Goal: Information Seeking & Learning: Learn about a topic

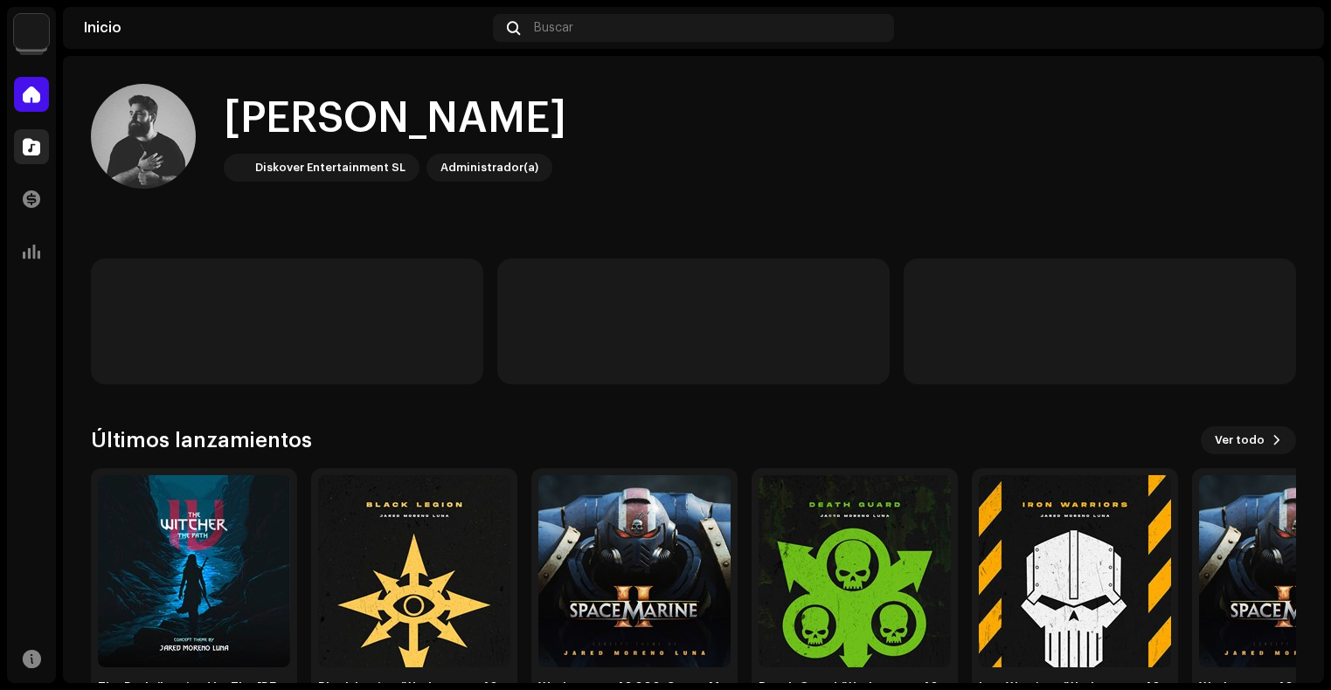
click at [23, 155] on div at bounding box center [31, 146] width 35 height 35
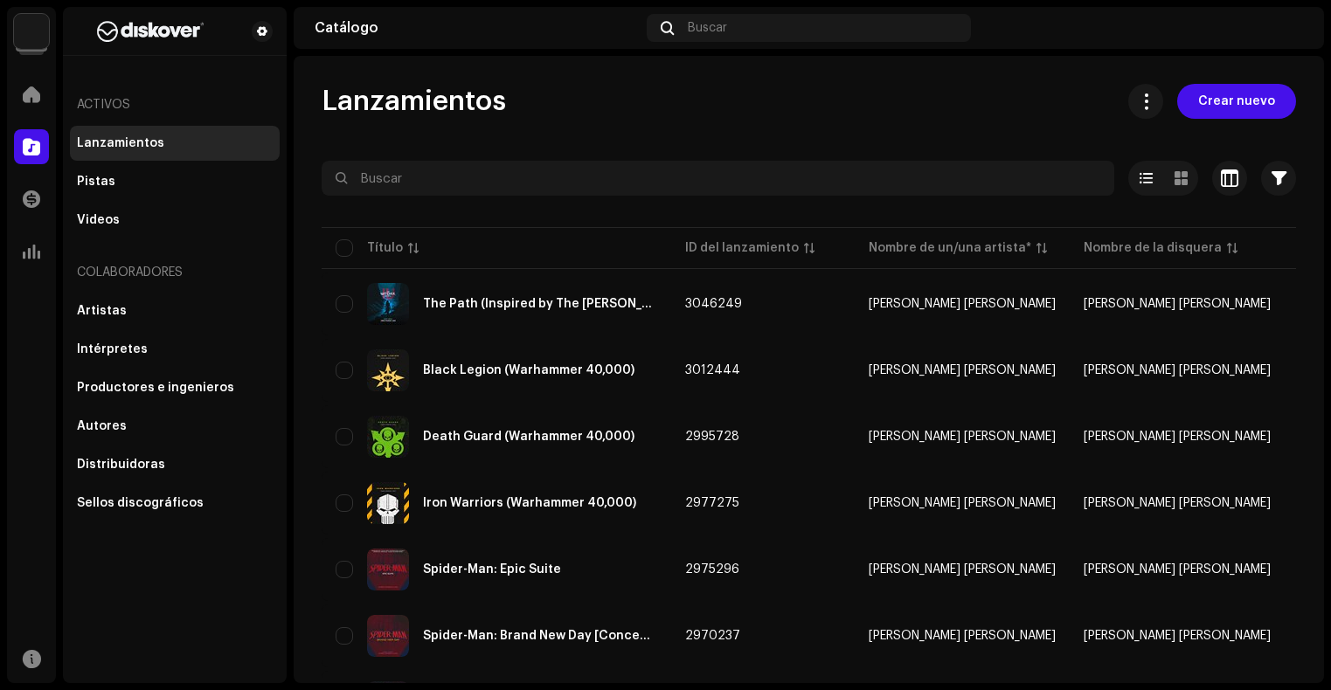
click at [28, 54] on div "[PERSON_NAME] [PERSON_NAME] Inicio Catálogo Transacciones Estadísticas Recursos" at bounding box center [31, 345] width 49 height 676
click at [26, 43] on img at bounding box center [31, 31] width 35 height 35
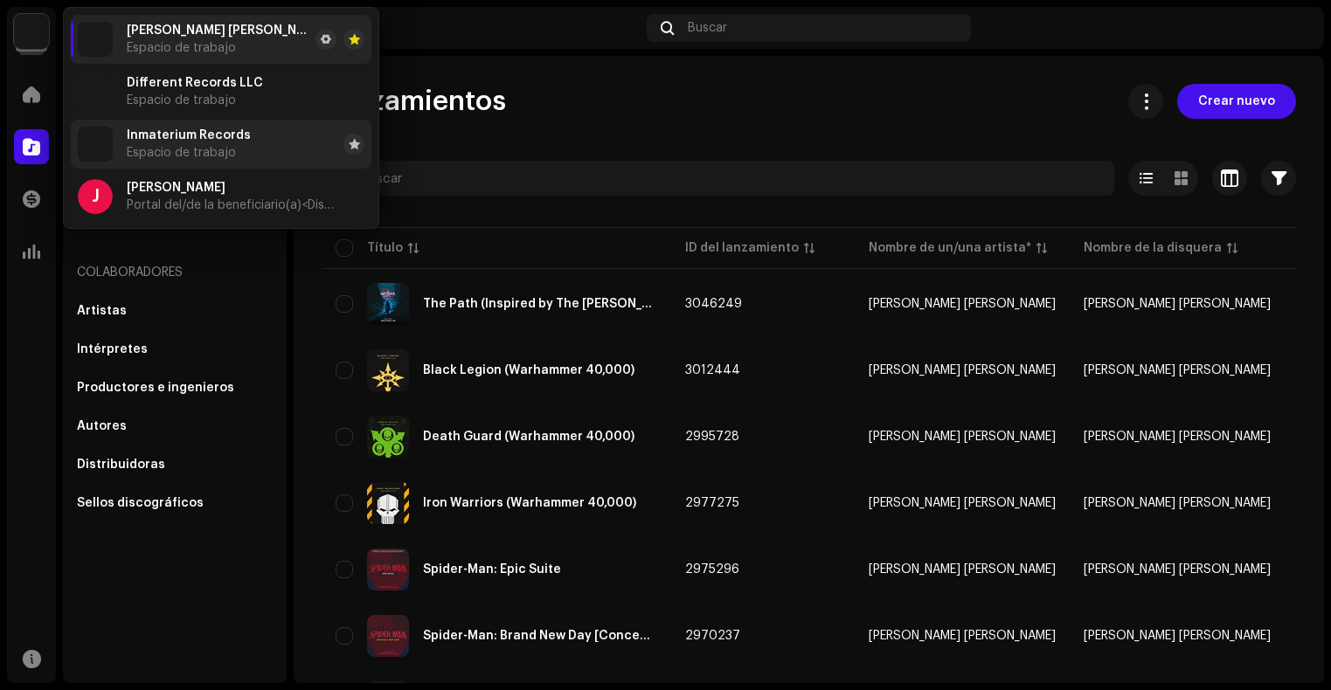
click at [205, 145] on div "Inmaterium Records Espacio de trabajo" at bounding box center [189, 143] width 124 height 31
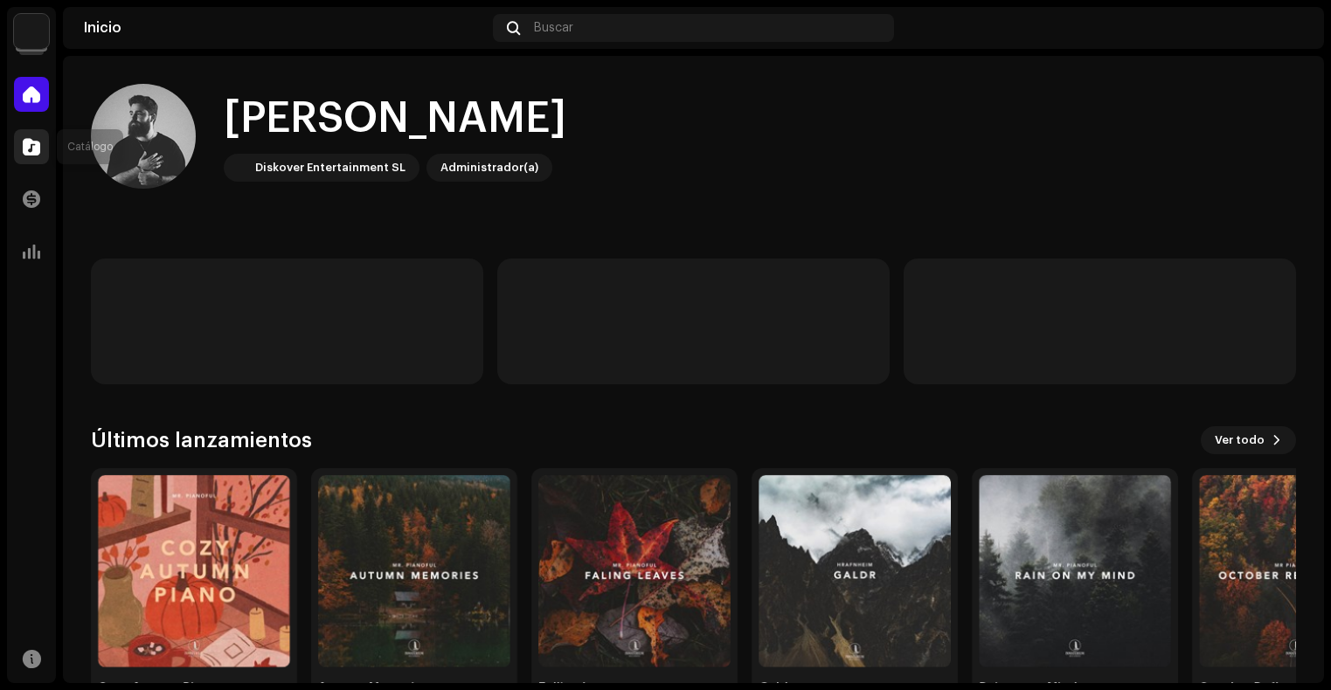
click at [27, 160] on div at bounding box center [31, 146] width 35 height 35
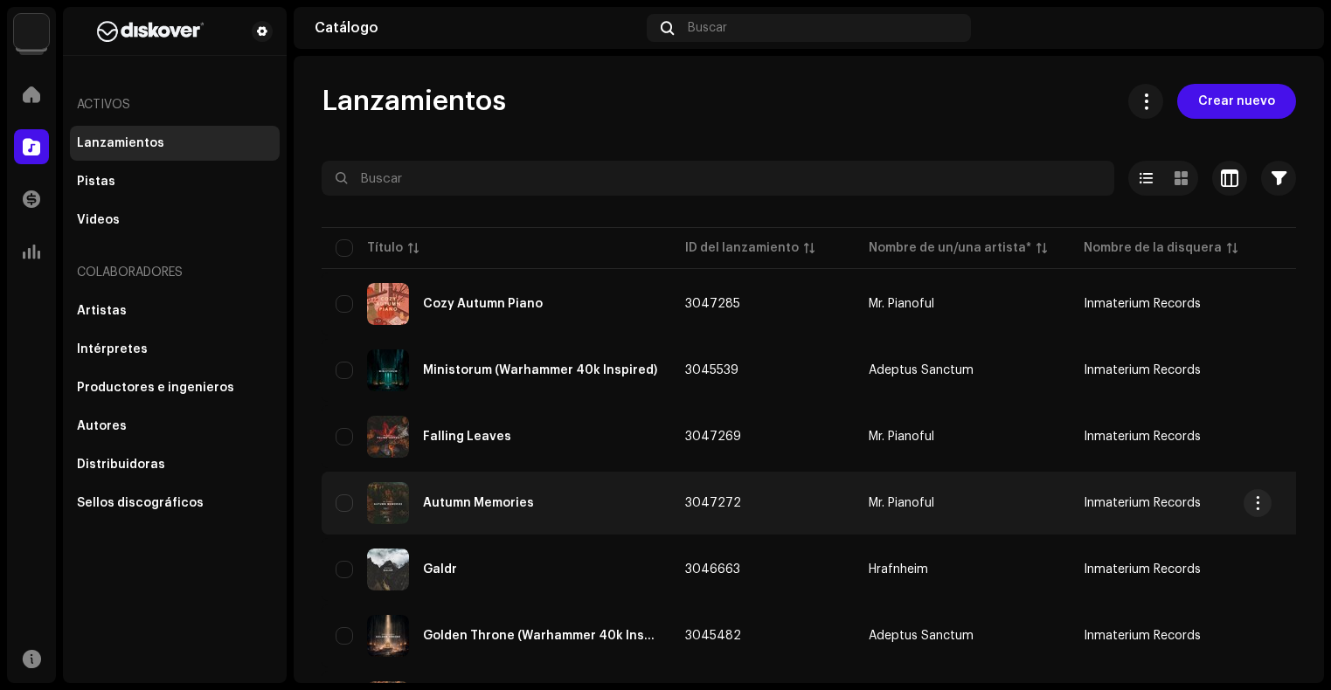
click at [513, 509] on div "Autumn Memories" at bounding box center [497, 503] width 322 height 42
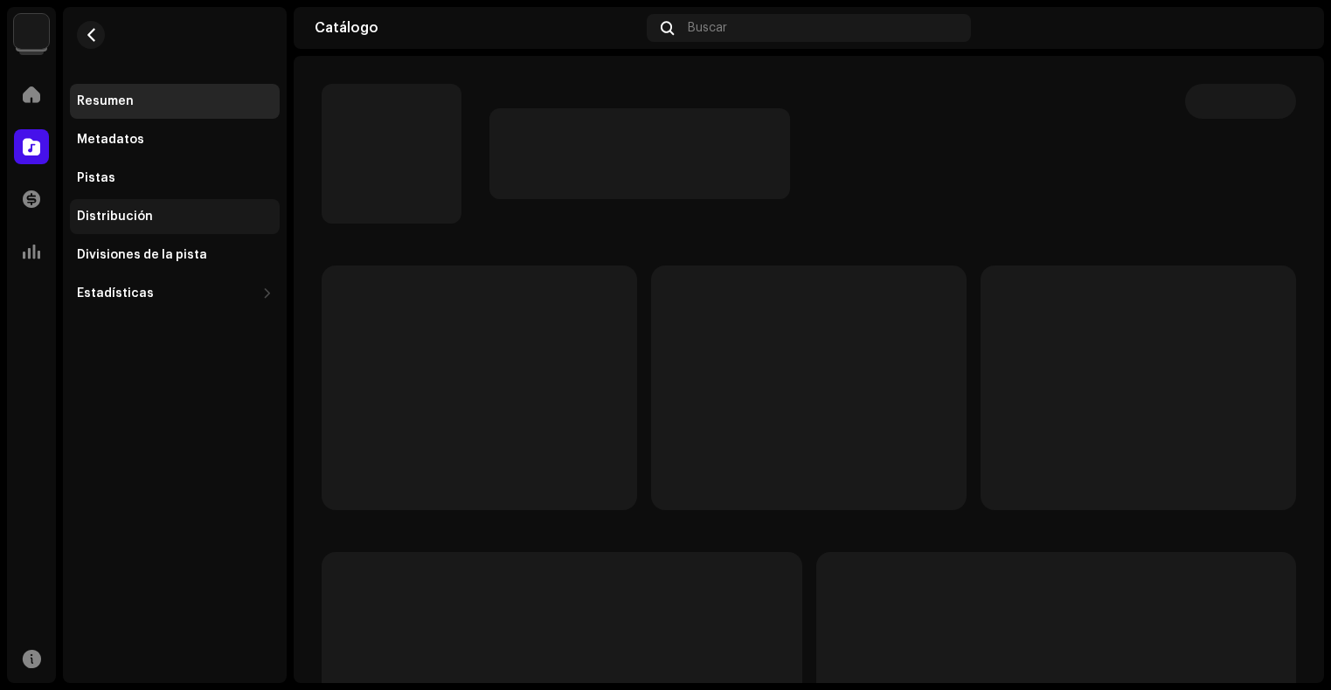
click at [168, 223] on div "Distribución" at bounding box center [175, 217] width 196 height 14
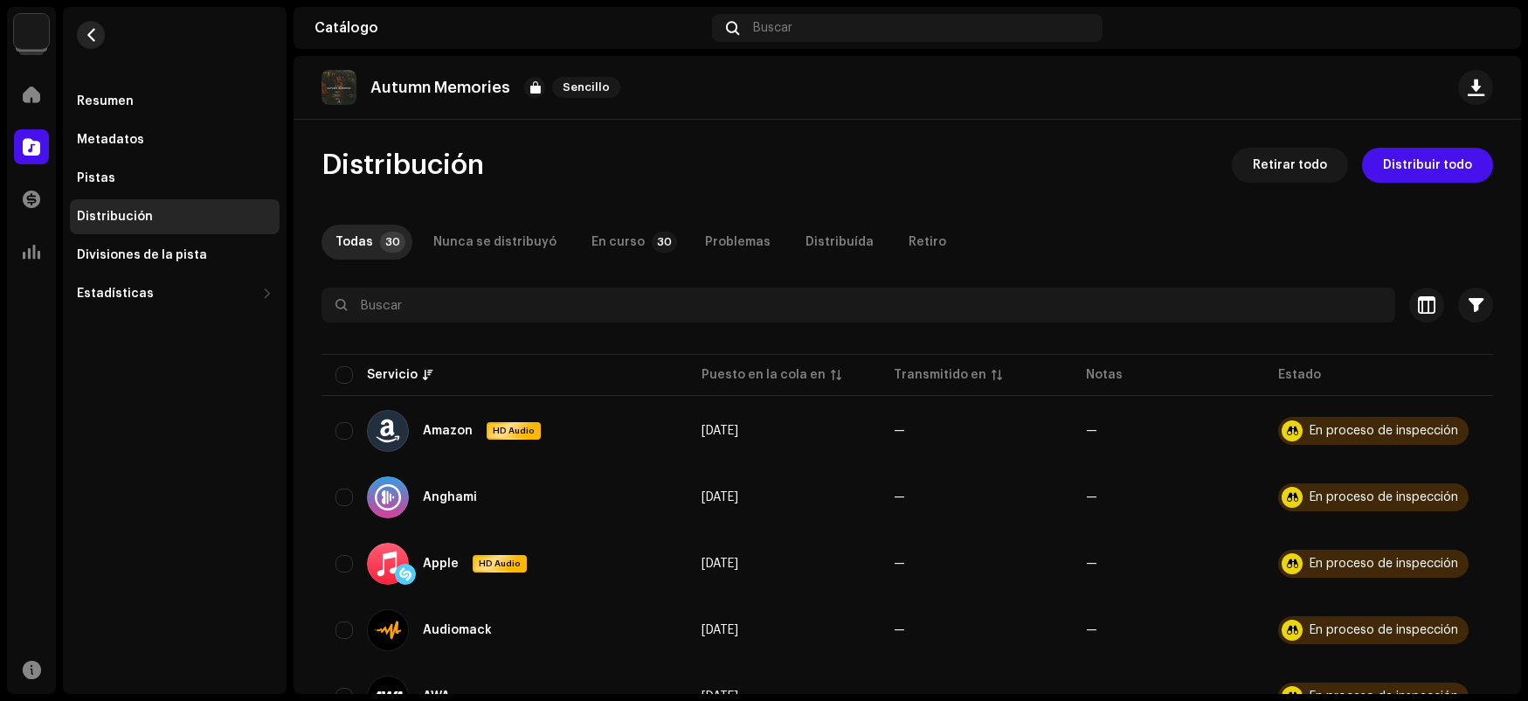
click at [94, 33] on span "button" at bounding box center [91, 35] width 13 height 14
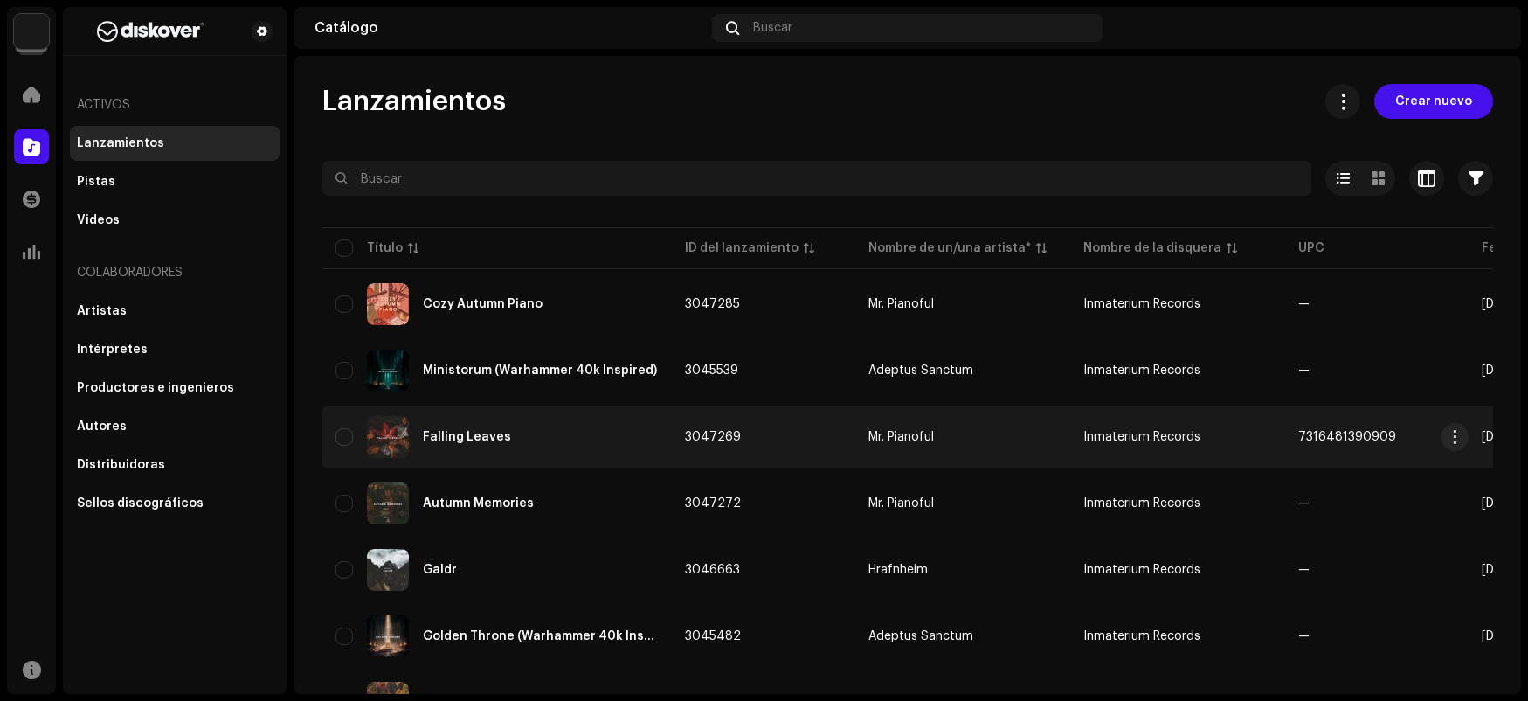
click at [530, 441] on div "Falling Leaves" at bounding box center [497, 437] width 322 height 42
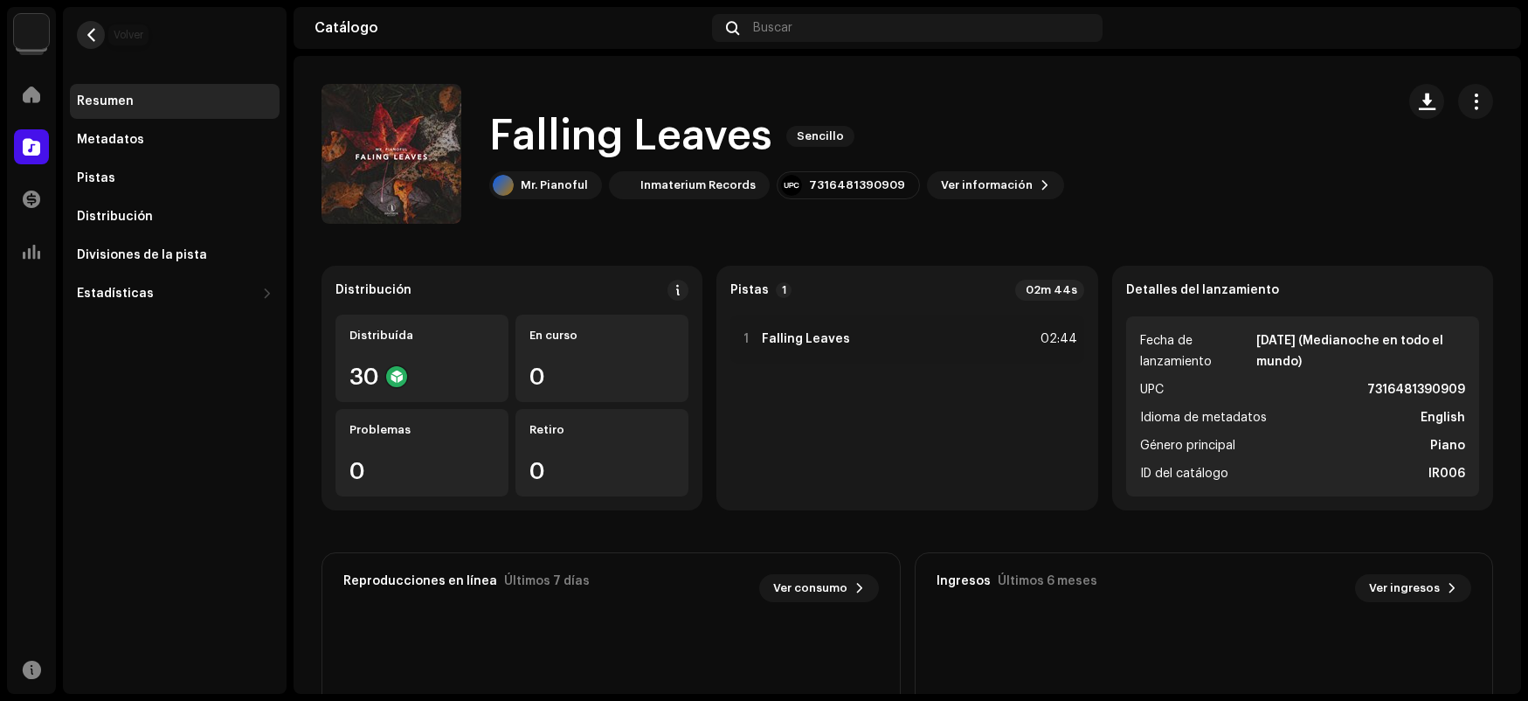
click at [94, 38] on span "button" at bounding box center [91, 35] width 13 height 14
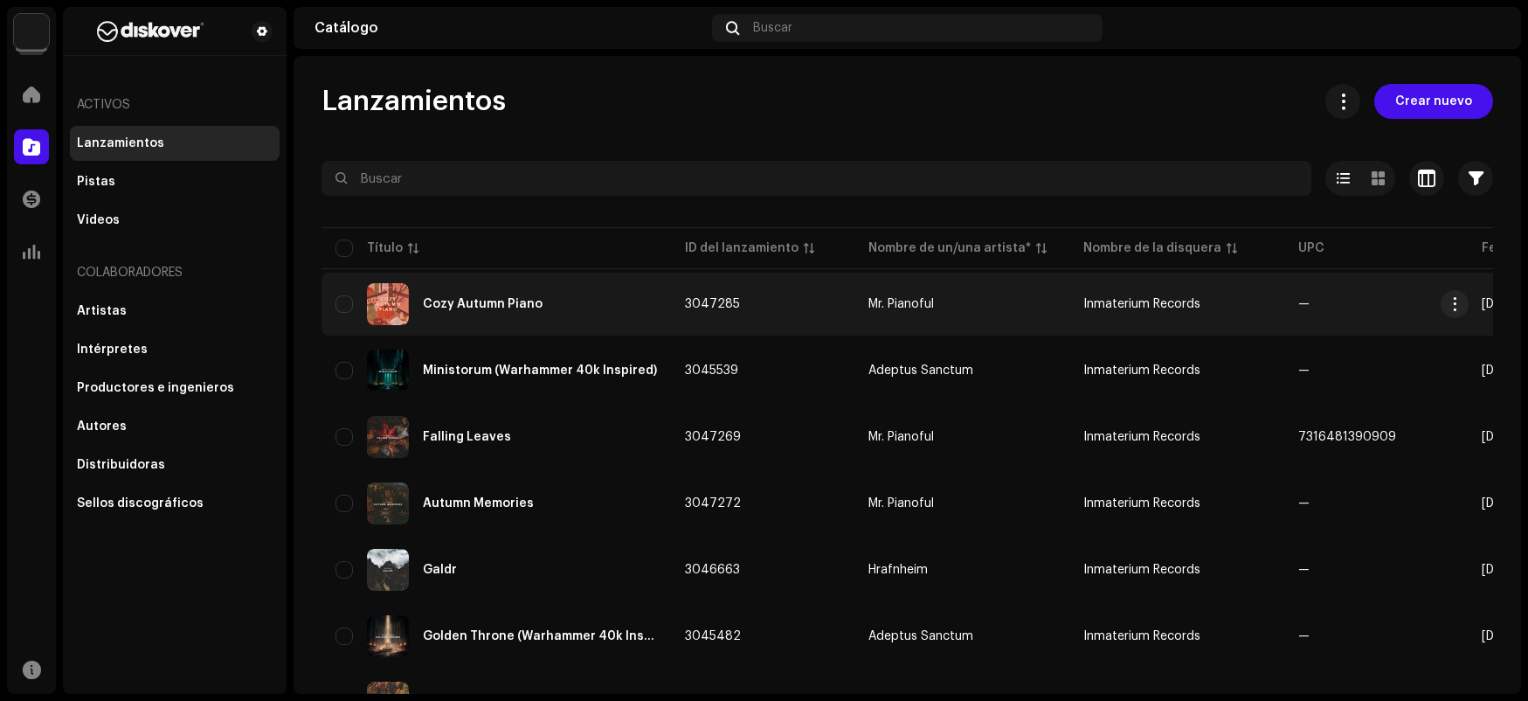
click at [510, 313] on div "Cozy Autumn Piano" at bounding box center [497, 304] width 322 height 42
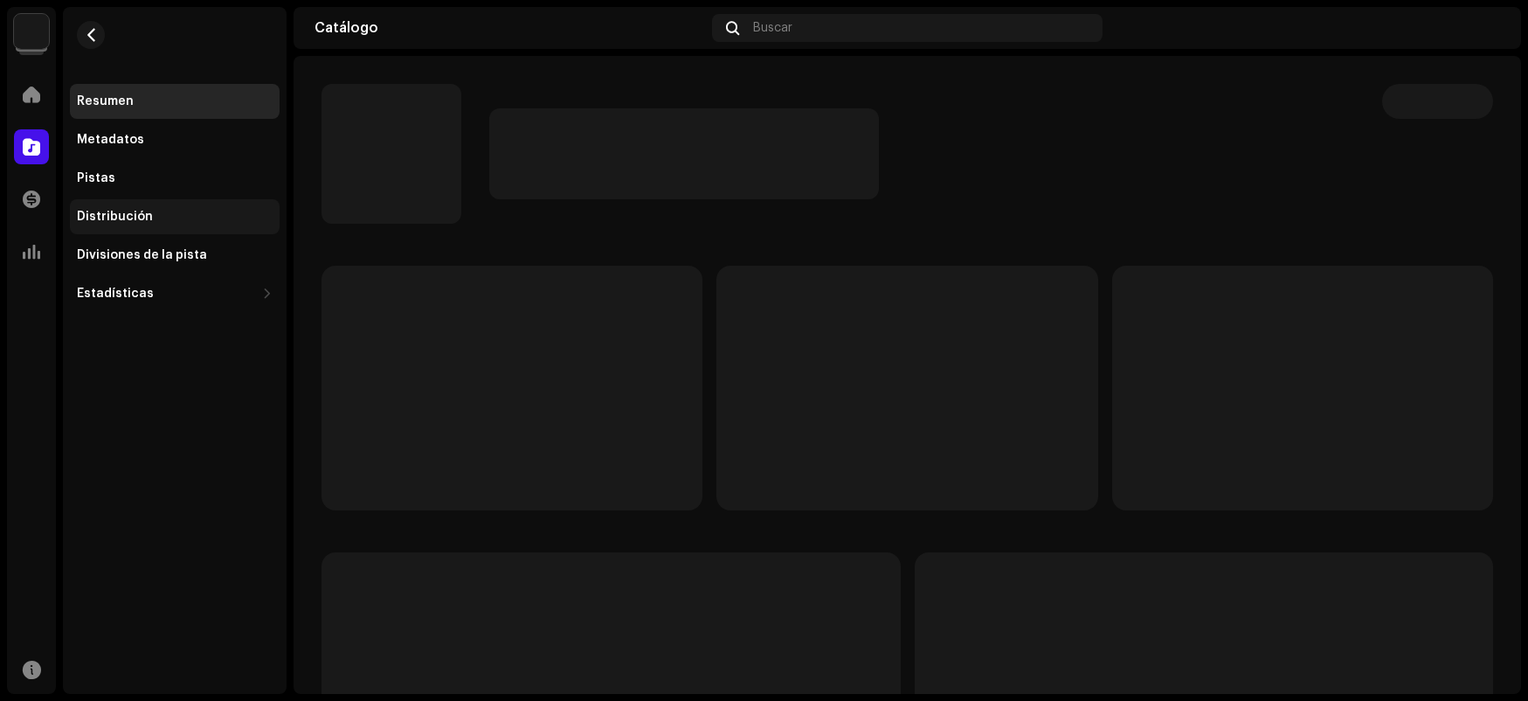
click at [190, 203] on div "Distribución" at bounding box center [175, 216] width 210 height 35
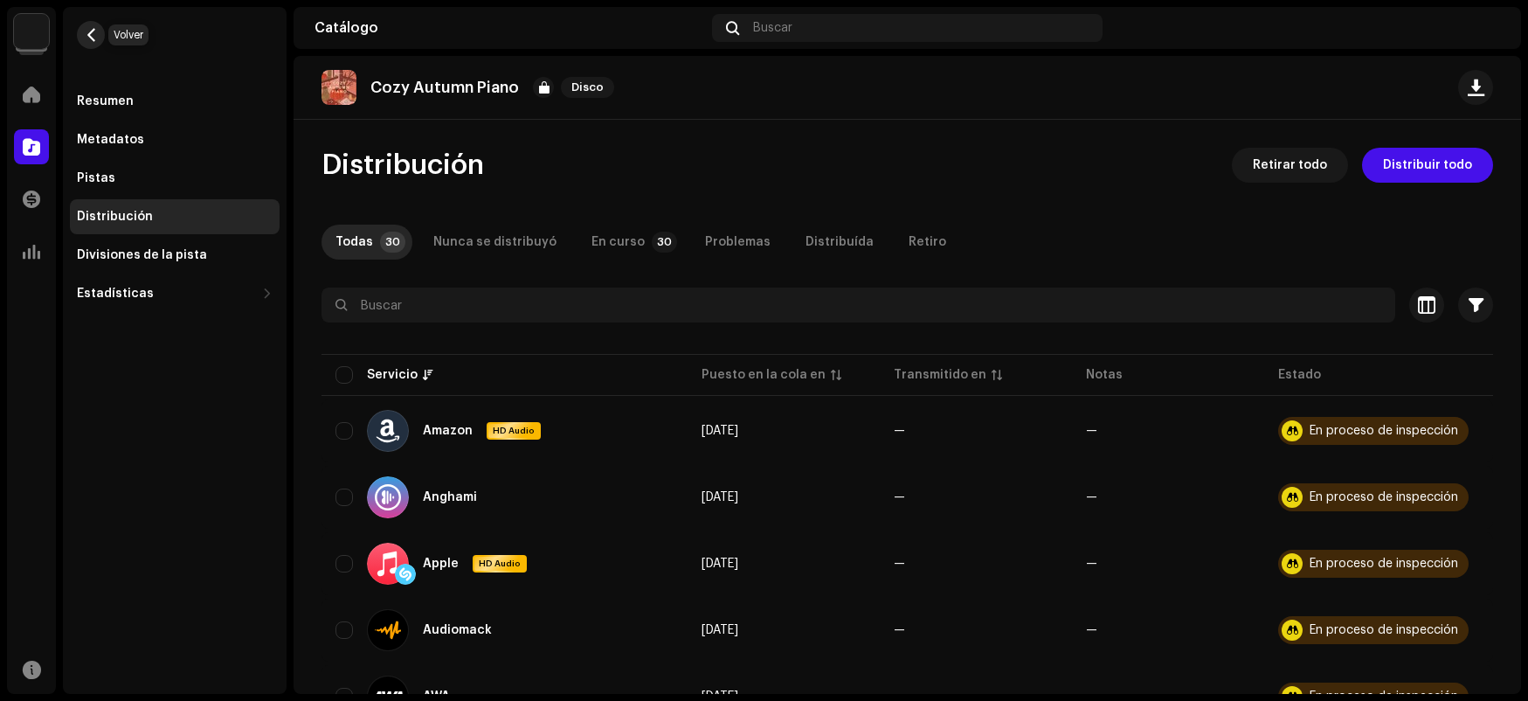
click at [95, 31] on span "button" at bounding box center [91, 35] width 13 height 14
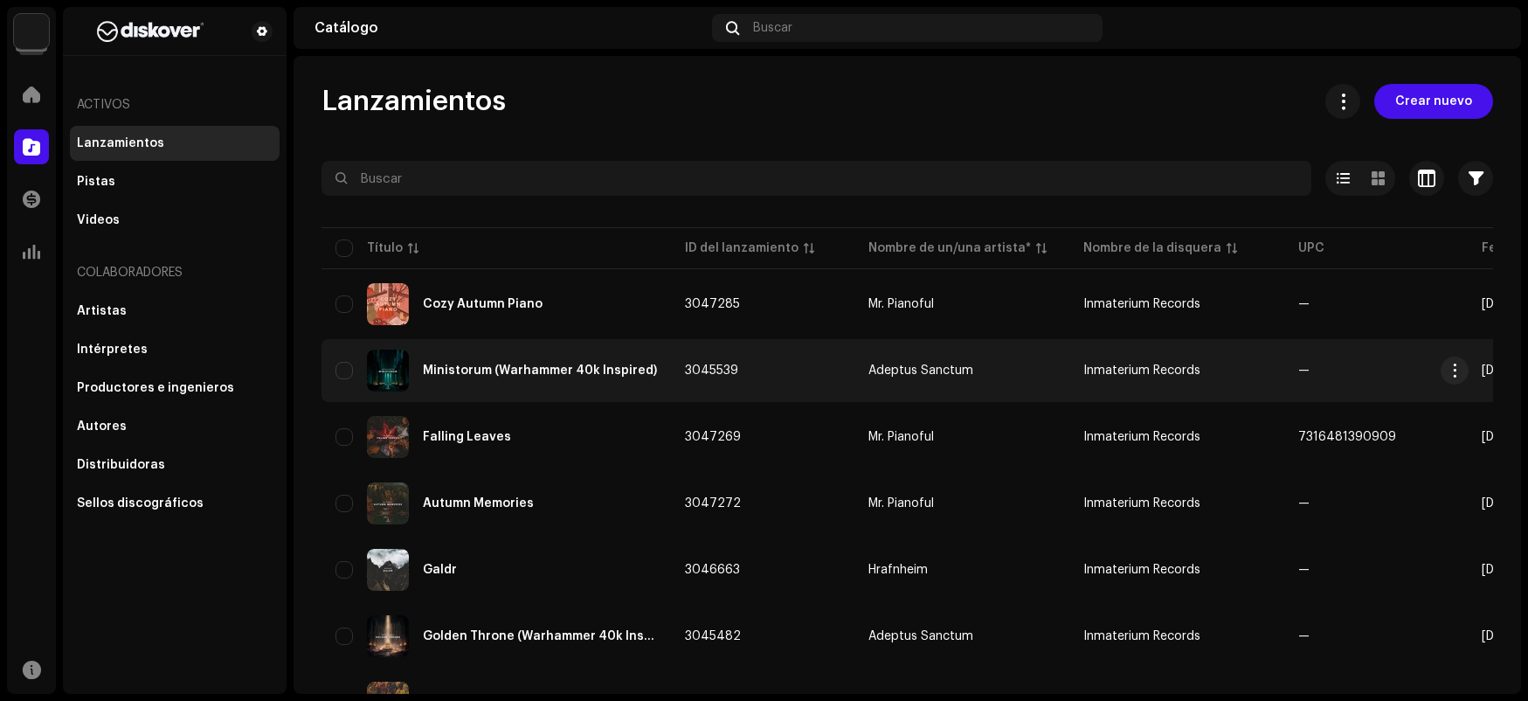
click at [498, 352] on div "Ministorum (Warhammer 40k Inspired)" at bounding box center [497, 371] width 322 height 42
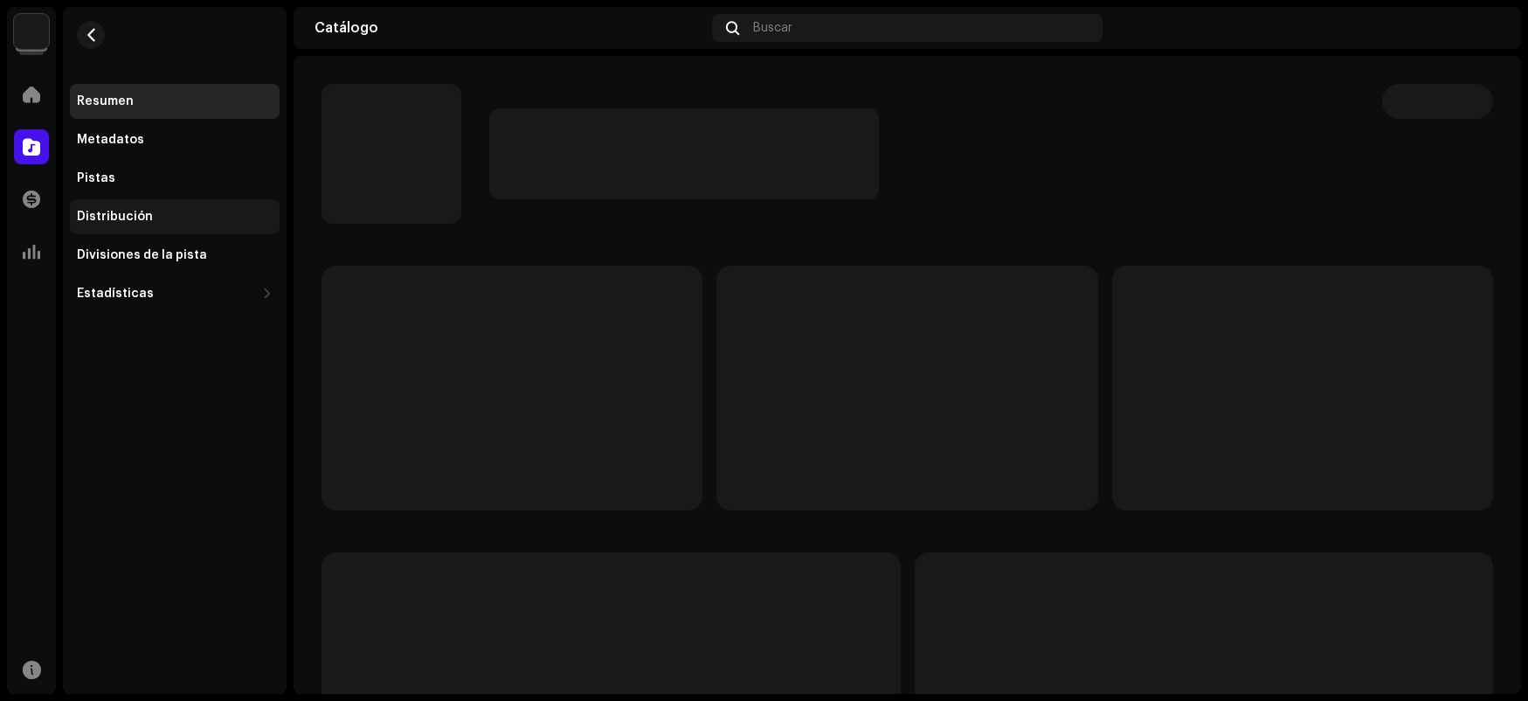
click at [177, 216] on div "Distribución" at bounding box center [175, 217] width 196 height 14
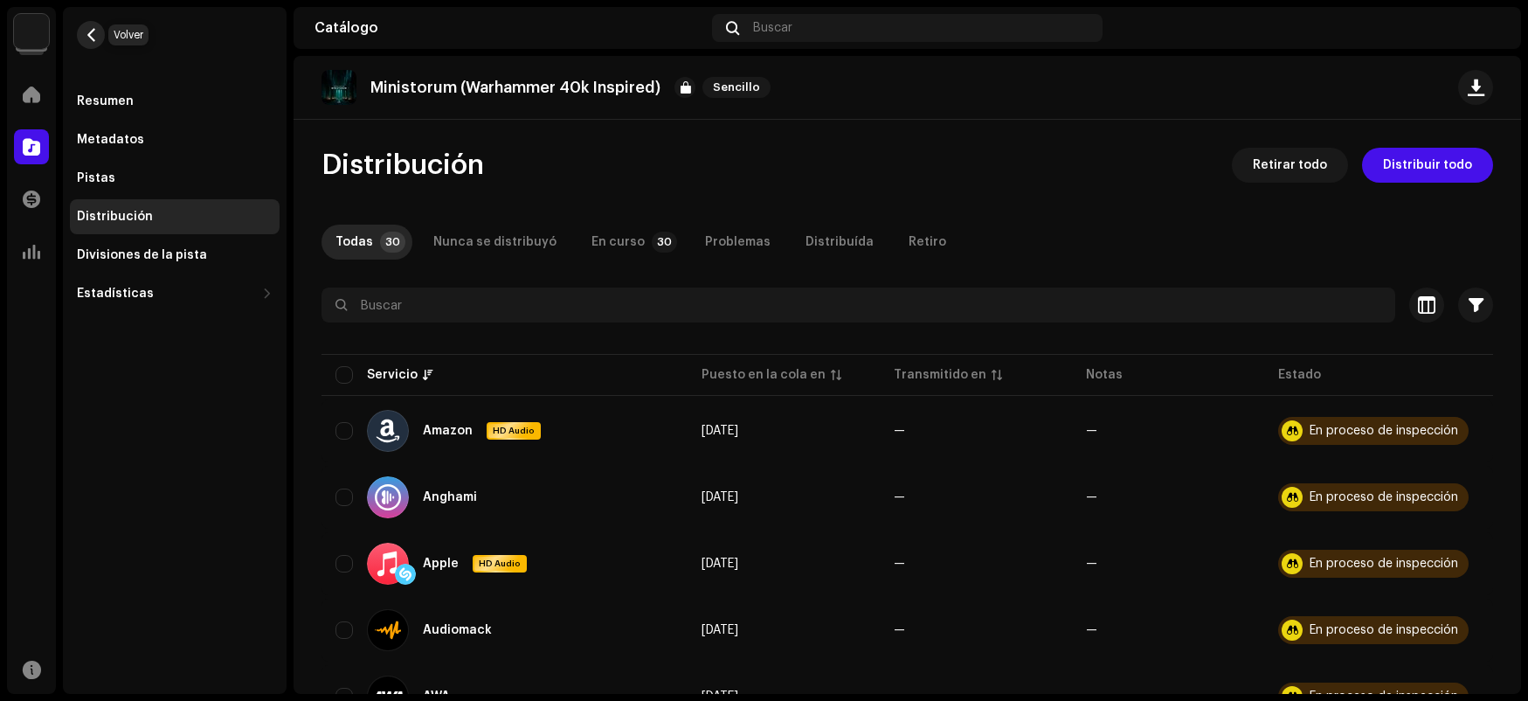
click at [87, 33] on span "button" at bounding box center [91, 35] width 13 height 14
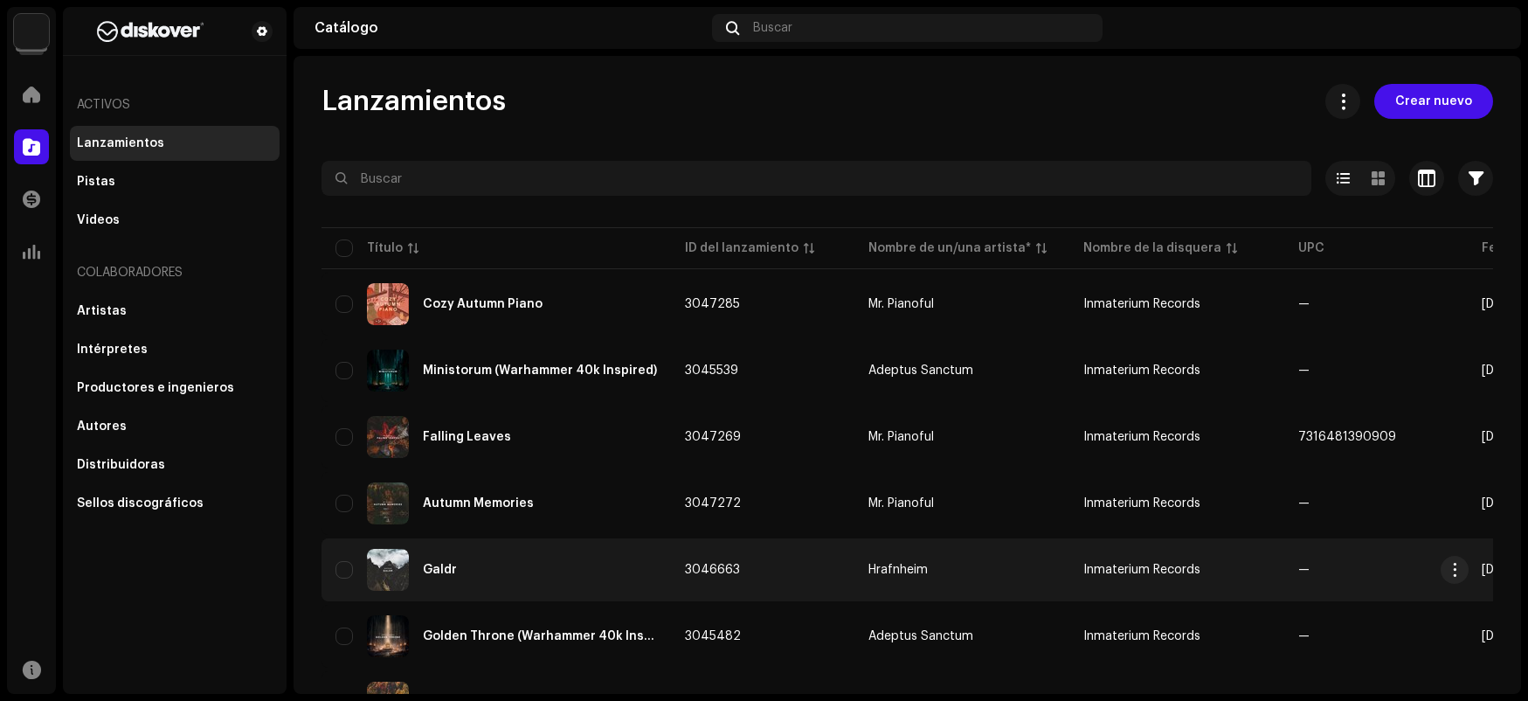
click at [569, 576] on div "Galdr" at bounding box center [497, 570] width 322 height 42
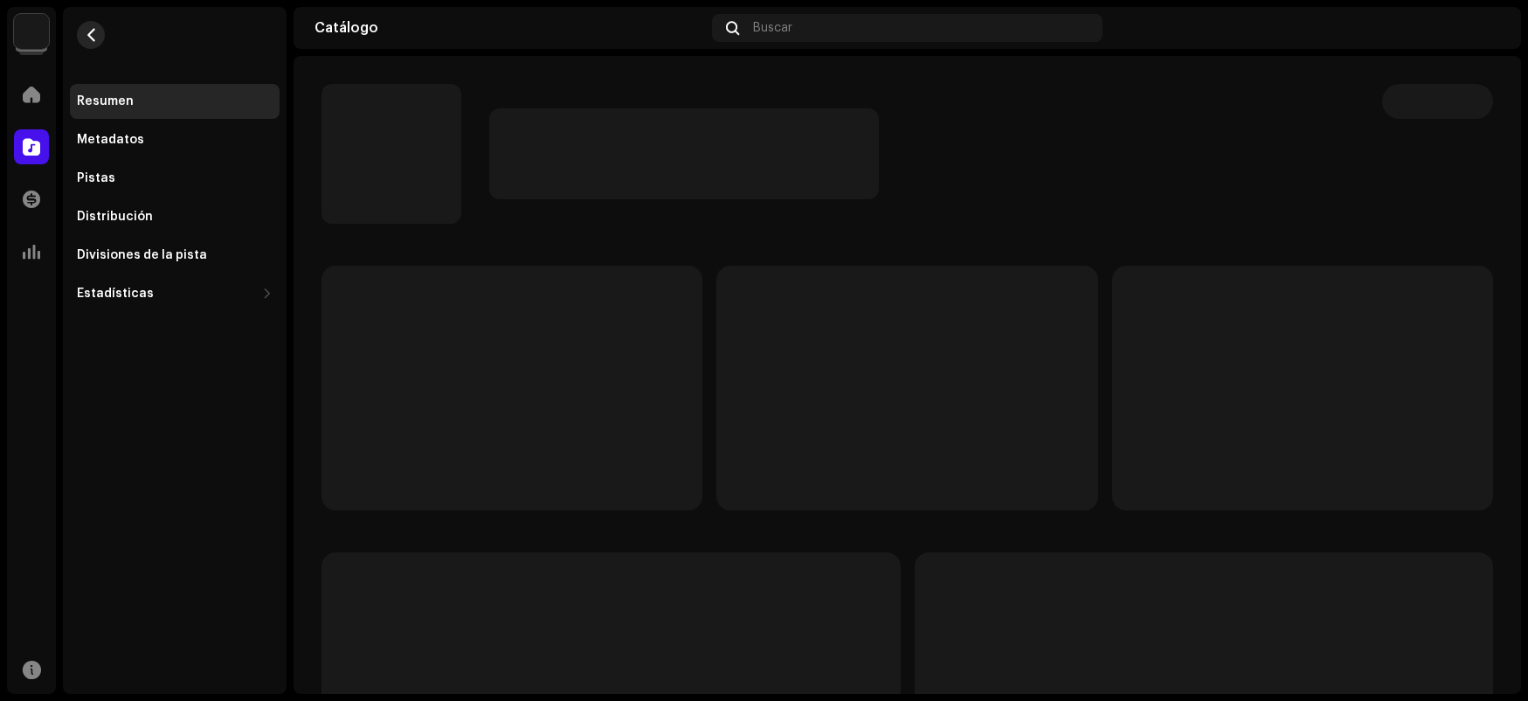
click at [104, 37] on re-m-nav-back at bounding box center [91, 45] width 42 height 77
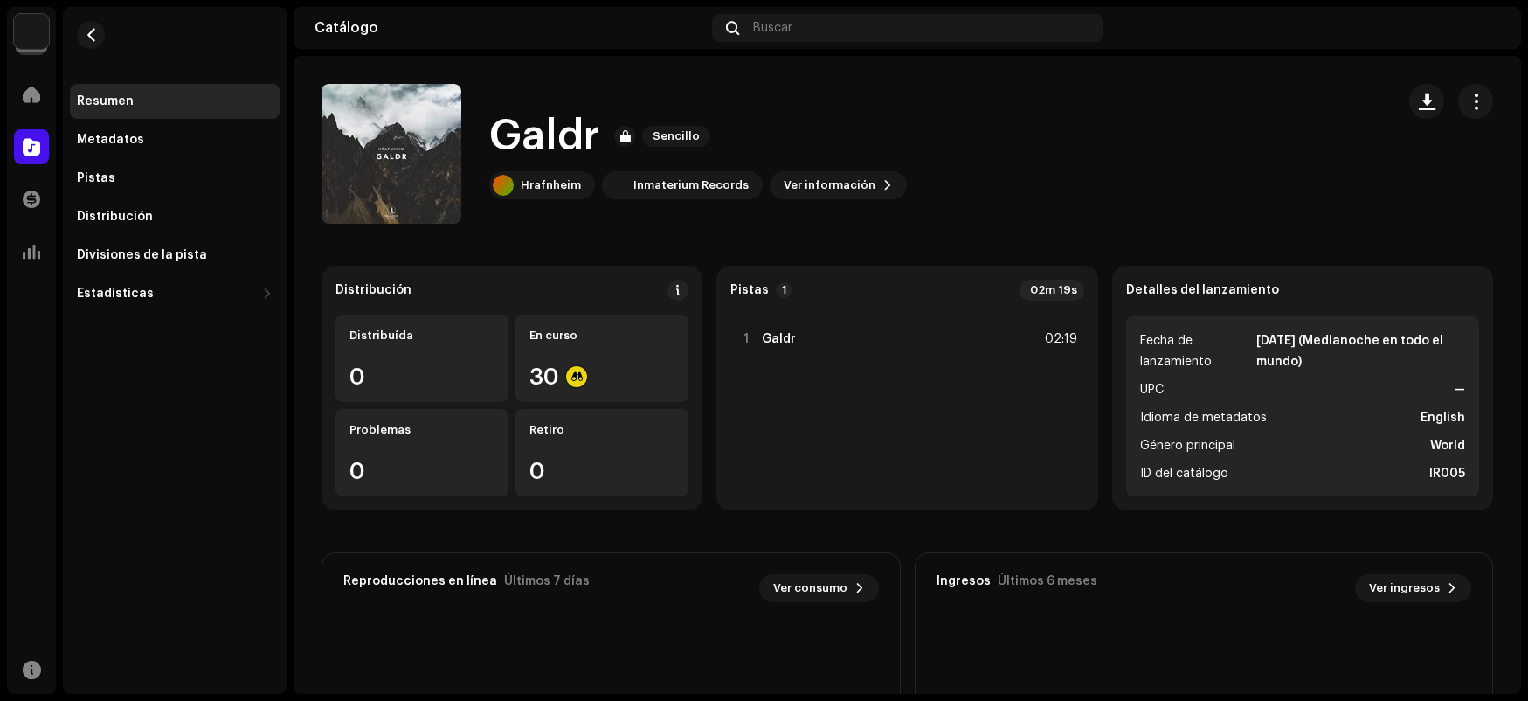
click at [35, 145] on span at bounding box center [31, 147] width 17 height 14
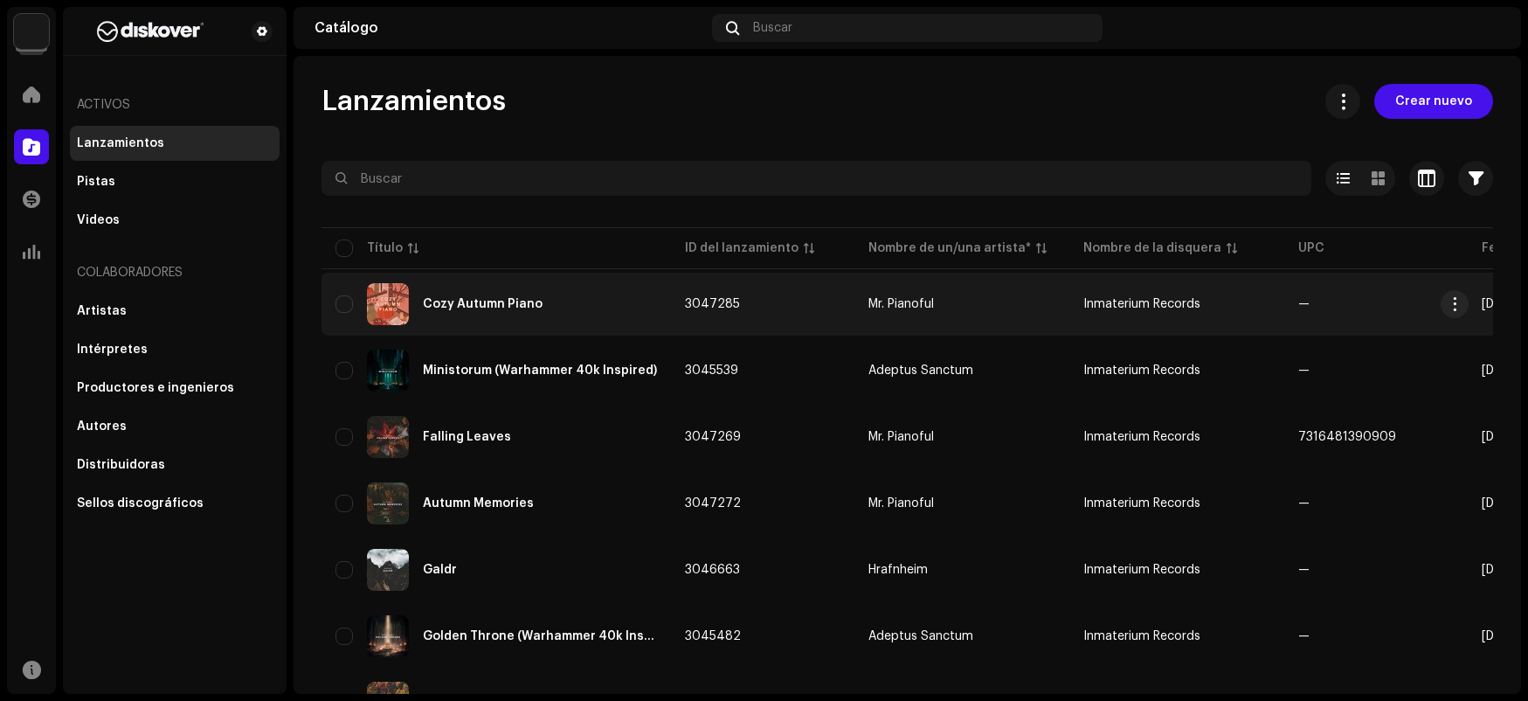
click at [454, 300] on div "Cozy Autumn Piano" at bounding box center [483, 304] width 120 height 12
